Goal: Browse casually

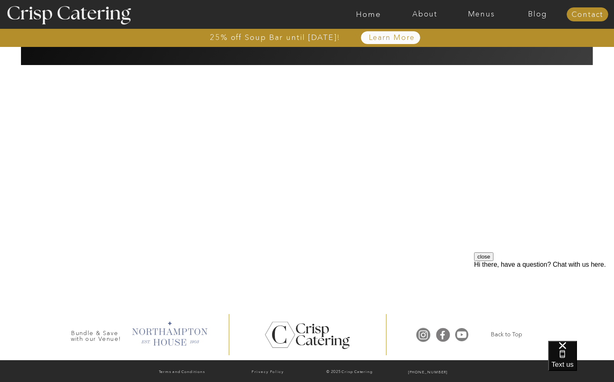
scroll to position [1907, 0]
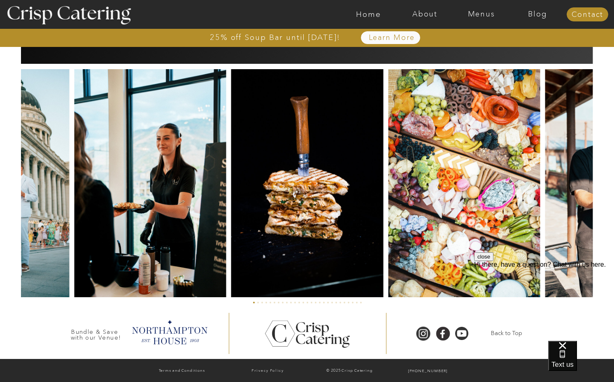
click at [493, 261] on button "close" at bounding box center [483, 256] width 19 height 9
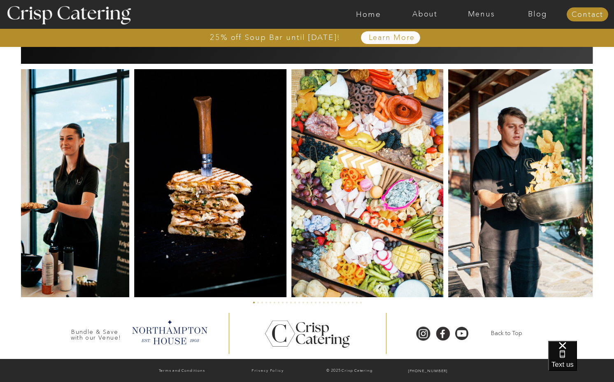
click at [375, 253] on img at bounding box center [367, 183] width 152 height 228
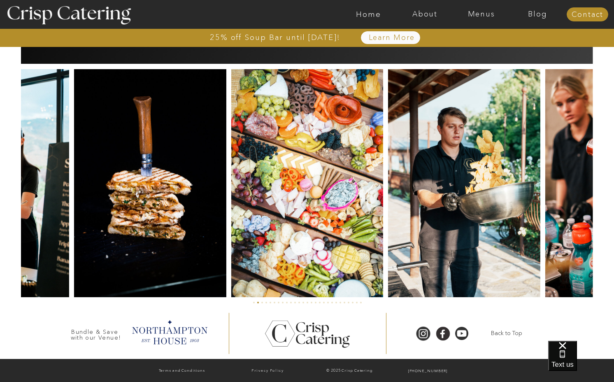
click at [388, 239] on img at bounding box center [464, 183] width 152 height 228
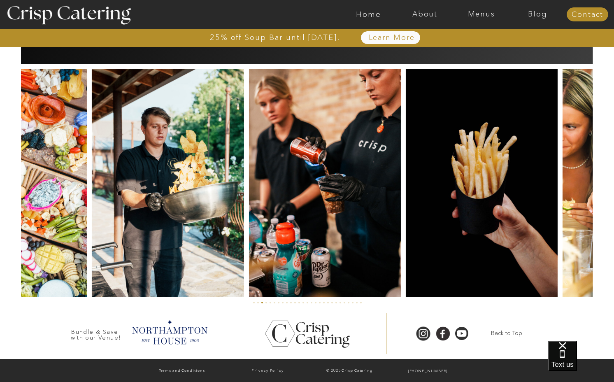
click at [248, 214] on img at bounding box center [324, 183] width 152 height 228
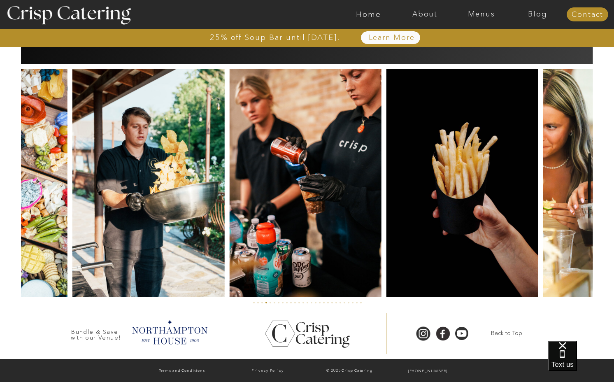
click at [229, 208] on img at bounding box center [305, 183] width 152 height 228
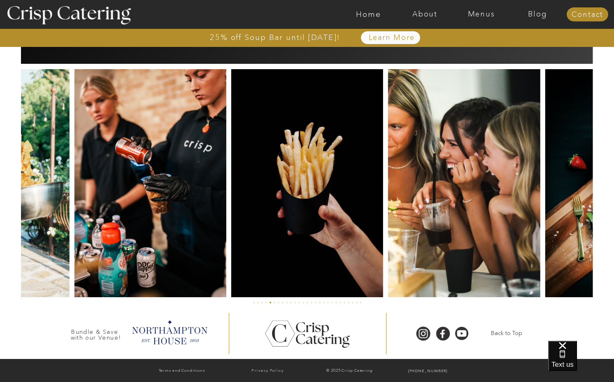
click at [231, 196] on img at bounding box center [307, 183] width 152 height 228
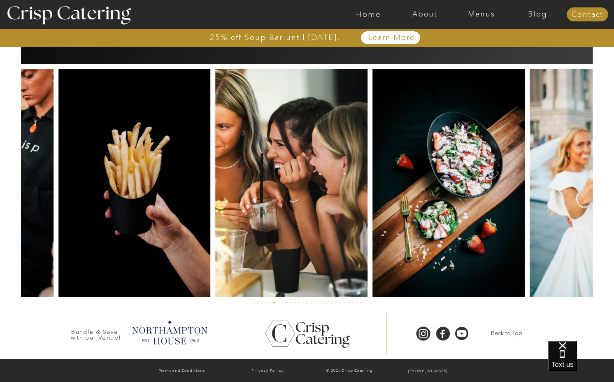
click at [215, 219] on img at bounding box center [291, 183] width 152 height 228
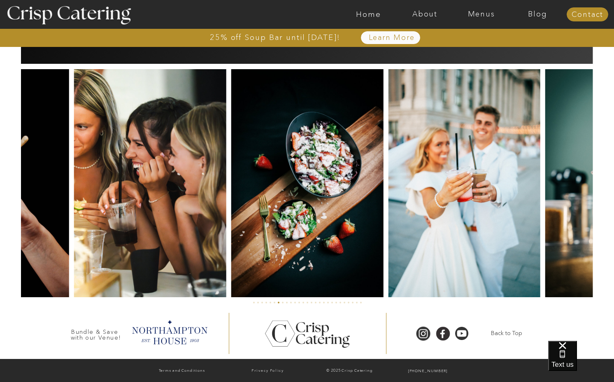
click at [231, 202] on img at bounding box center [307, 183] width 152 height 228
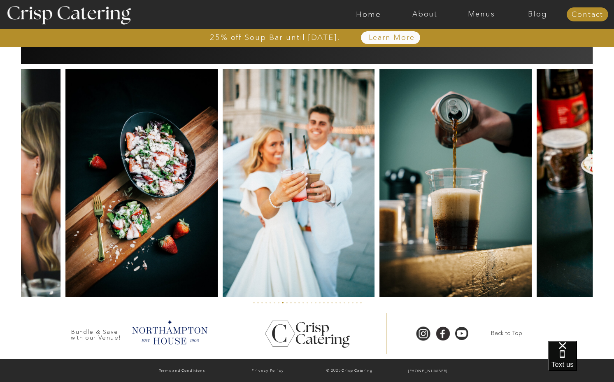
click at [144, 203] on img at bounding box center [141, 183] width 152 height 228
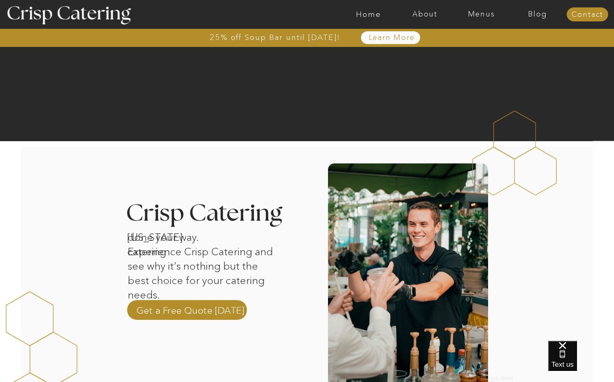
scroll to position [130, 0]
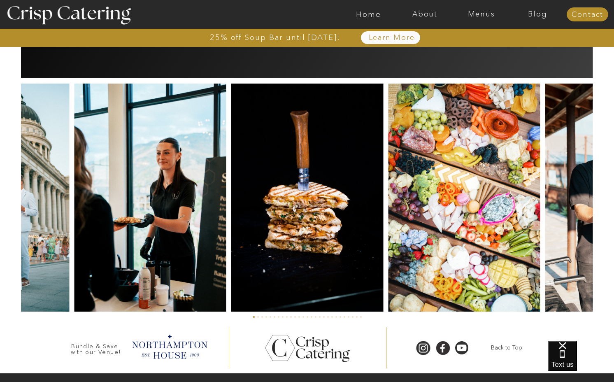
scroll to position [1907, 0]
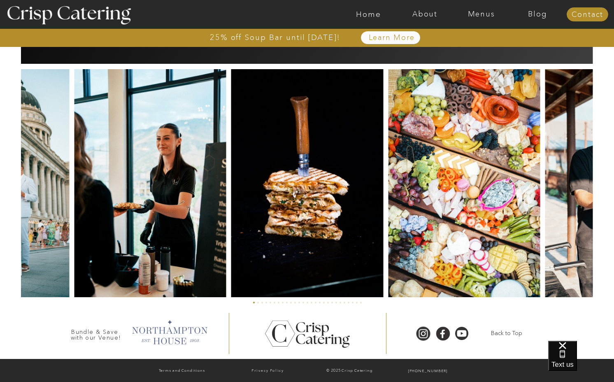
click at [176, 340] on div at bounding box center [169, 331] width 84 height 28
